Goal: Information Seeking & Learning: Learn about a topic

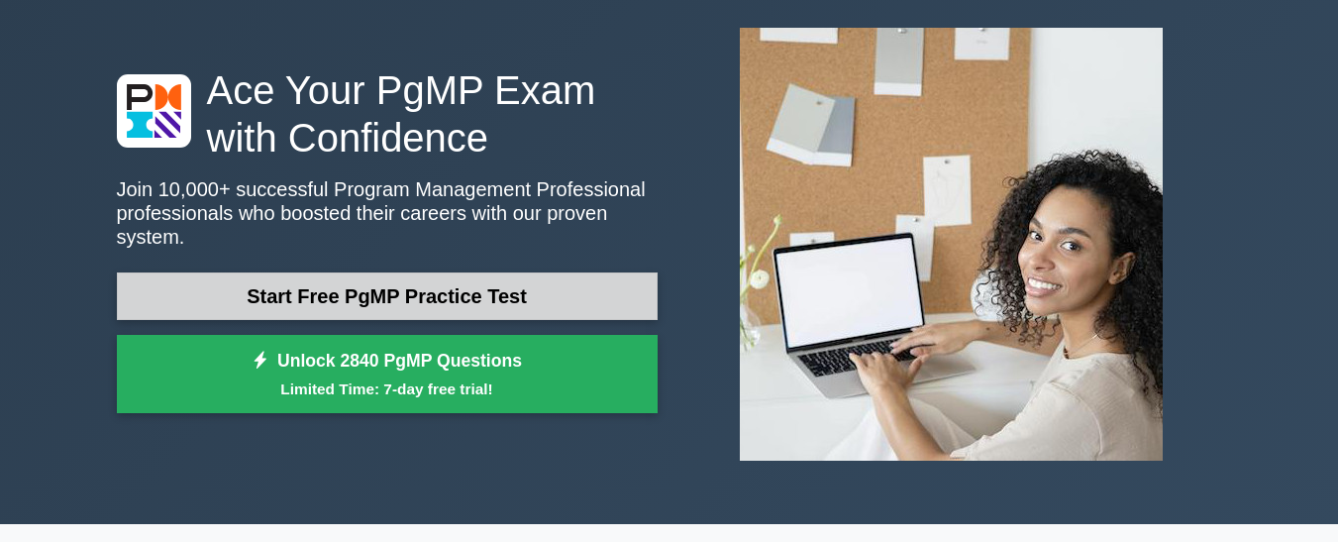
click at [380, 287] on link "Start Free PgMP Practice Test" at bounding box center [387, 296] width 541 height 48
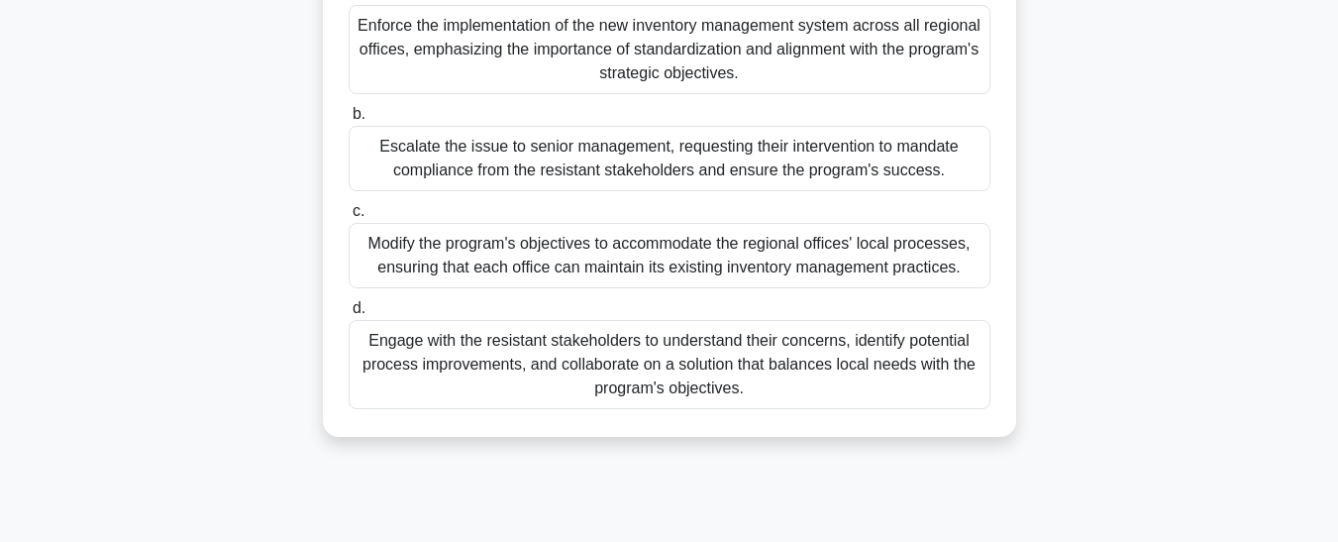
scroll to position [429, 0]
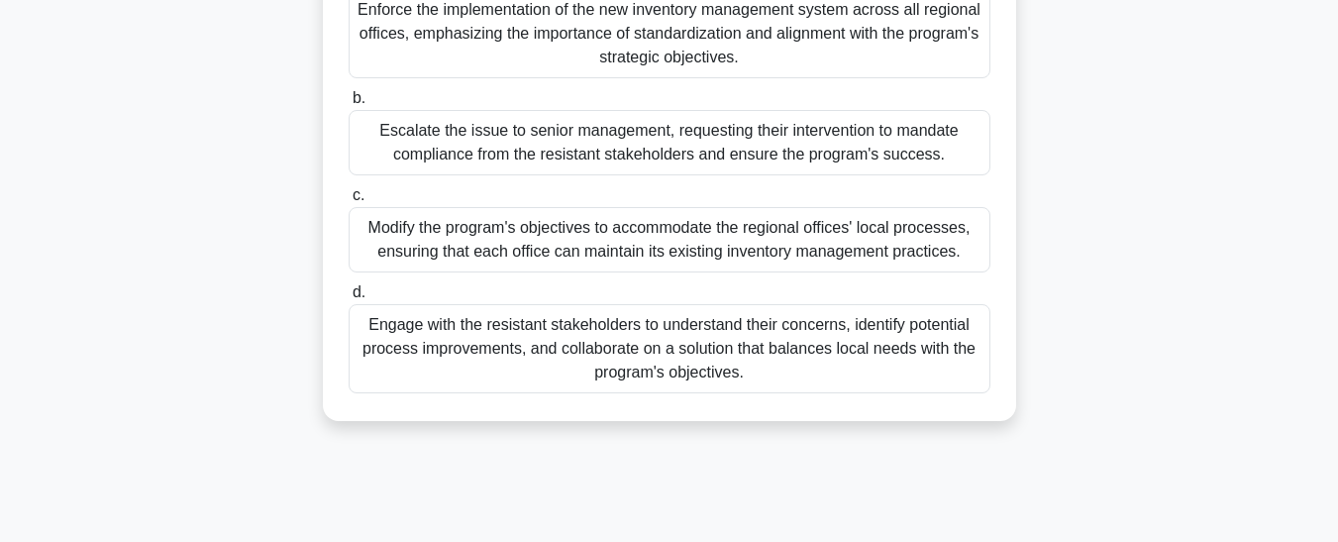
click at [407, 222] on div "Modify the program's objectives to accommodate the regional offices' local proc…" at bounding box center [670, 239] width 642 height 65
click at [349, 202] on input "c. Modify the program's objectives to accommodate the regional offices' local p…" at bounding box center [349, 195] width 0 height 13
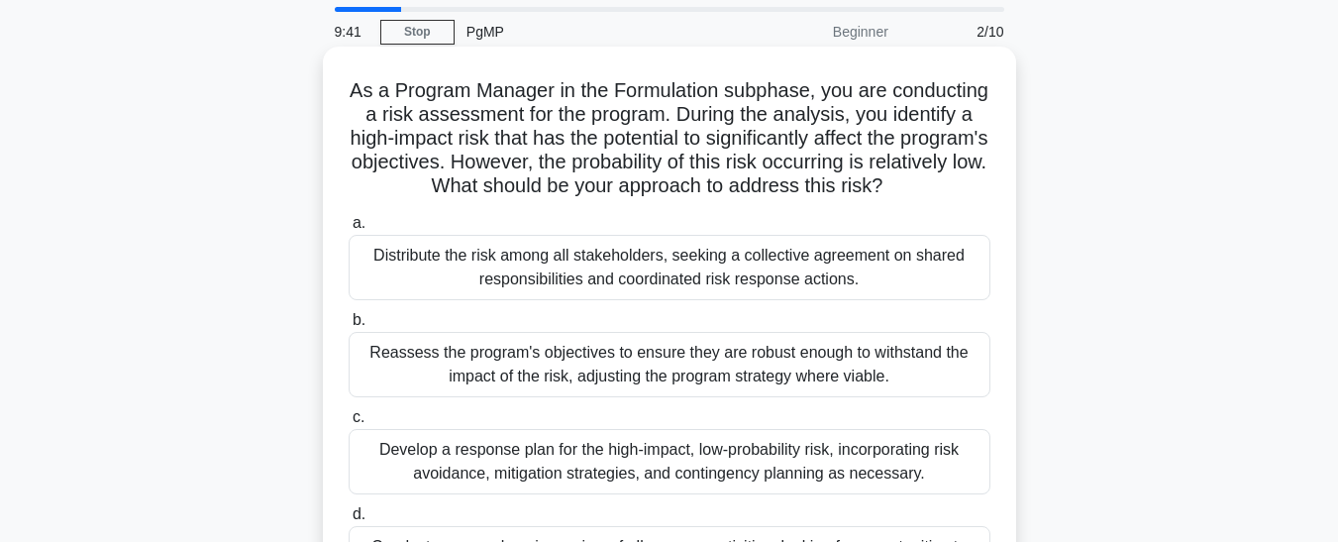
scroll to position [99, 0]
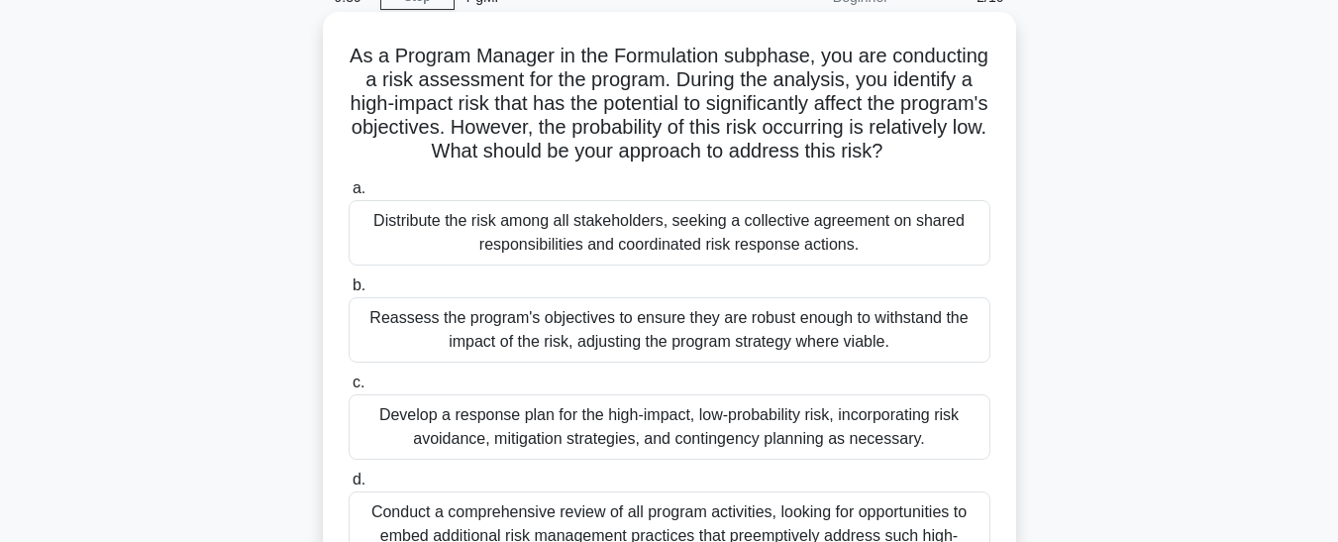
click at [583, 439] on div "Develop a response plan for the high-impact, low-probability risk, incorporatin…" at bounding box center [670, 426] width 642 height 65
click at [349, 389] on input "c. Develop a response plan for the high-impact, low-probability risk, incorpora…" at bounding box center [349, 382] width 0 height 13
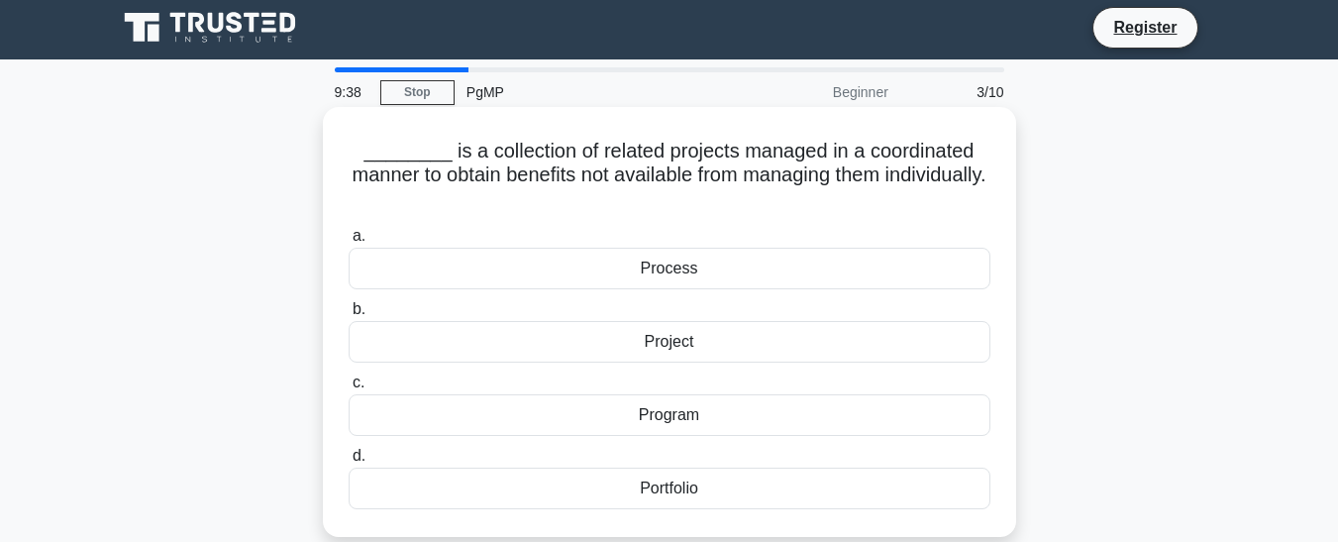
scroll to position [0, 0]
